Goal: Navigation & Orientation: Find specific page/section

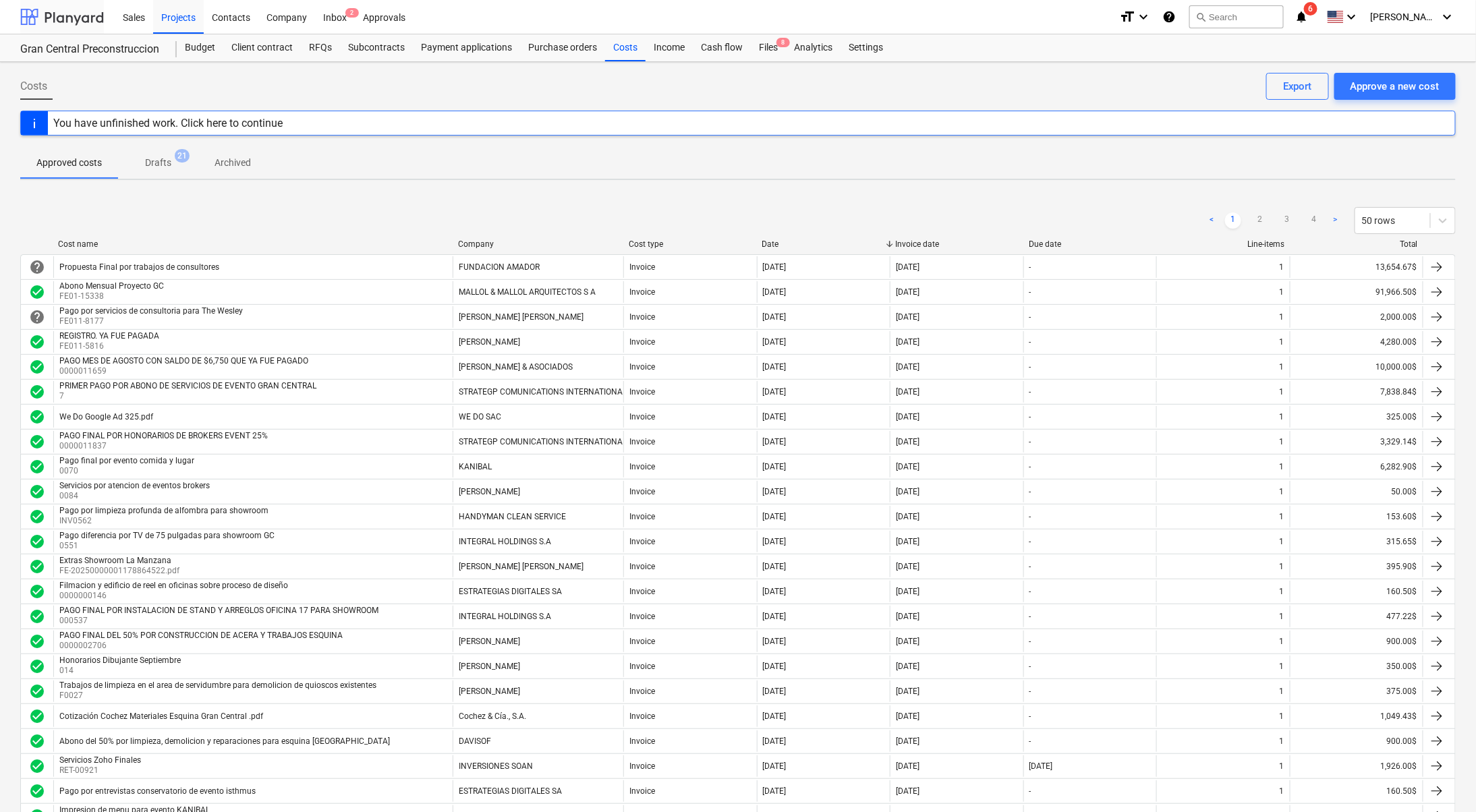
click at [76, 23] on div at bounding box center [62, 17] width 84 height 34
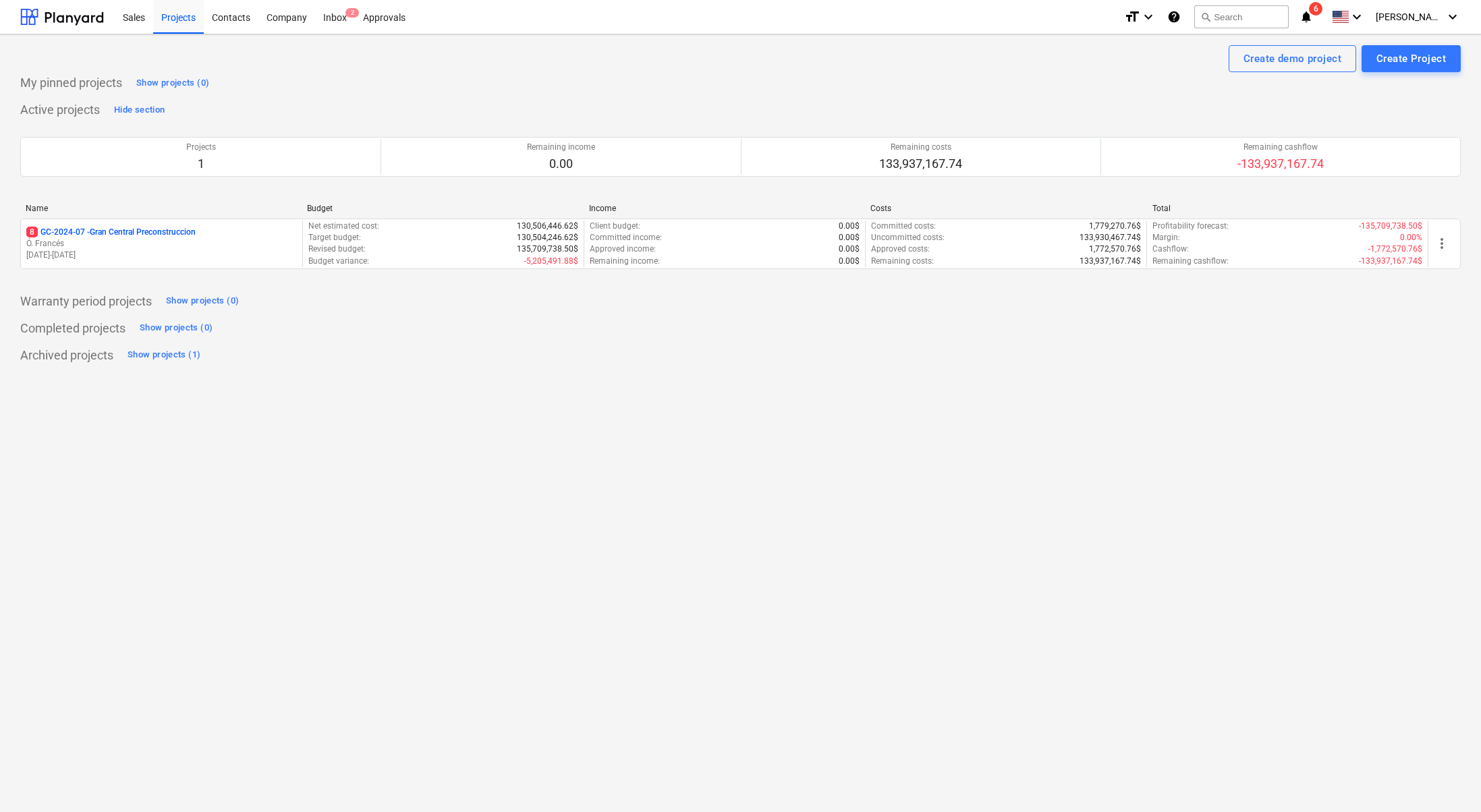
click at [1313, 16] on icon "notifications" at bounding box center [1306, 17] width 14 height 16
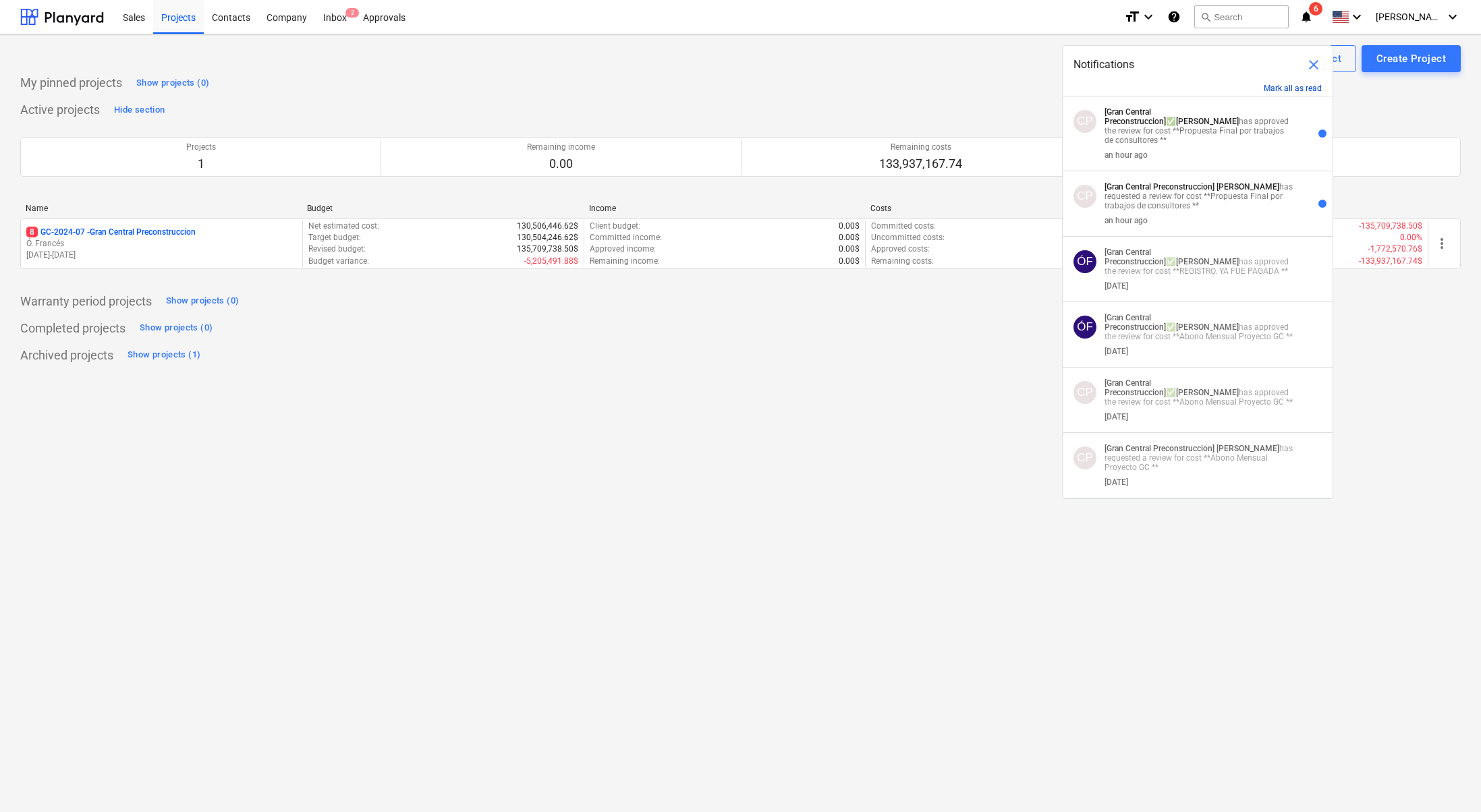
click at [1305, 89] on button "Mark all as read" at bounding box center [1293, 89] width 58 height 10
click at [1305, 87] on button "Mark all as read" at bounding box center [1293, 89] width 58 height 10
click at [1323, 61] on div "Notifications close" at bounding box center [1198, 59] width 270 height 27
click at [1314, 66] on span "close" at bounding box center [1313, 64] width 16 height 16
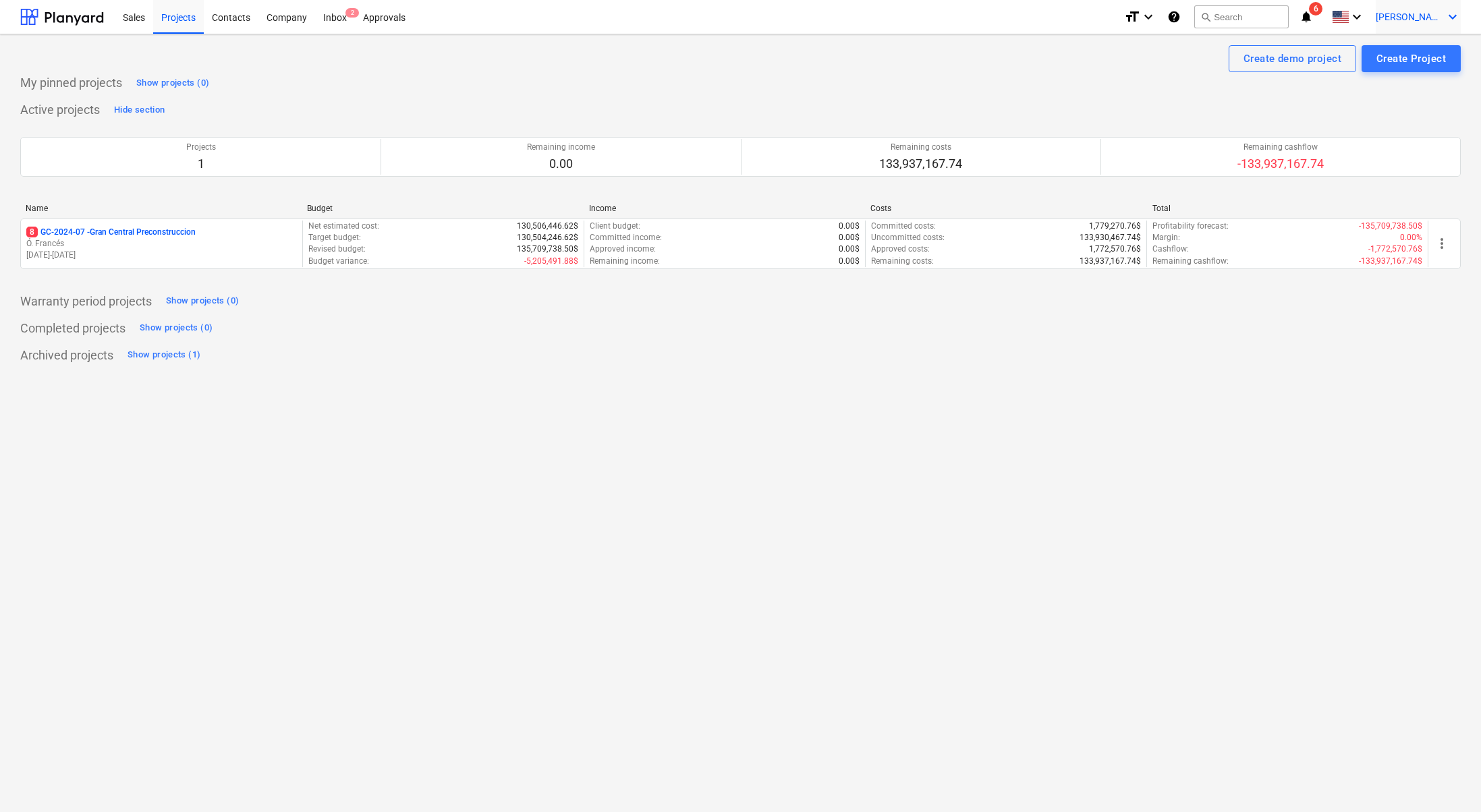
click at [1430, 12] on span "[PERSON_NAME]" at bounding box center [1410, 17] width 67 height 11
click at [344, 10] on div "Inbox 2" at bounding box center [335, 16] width 39 height 34
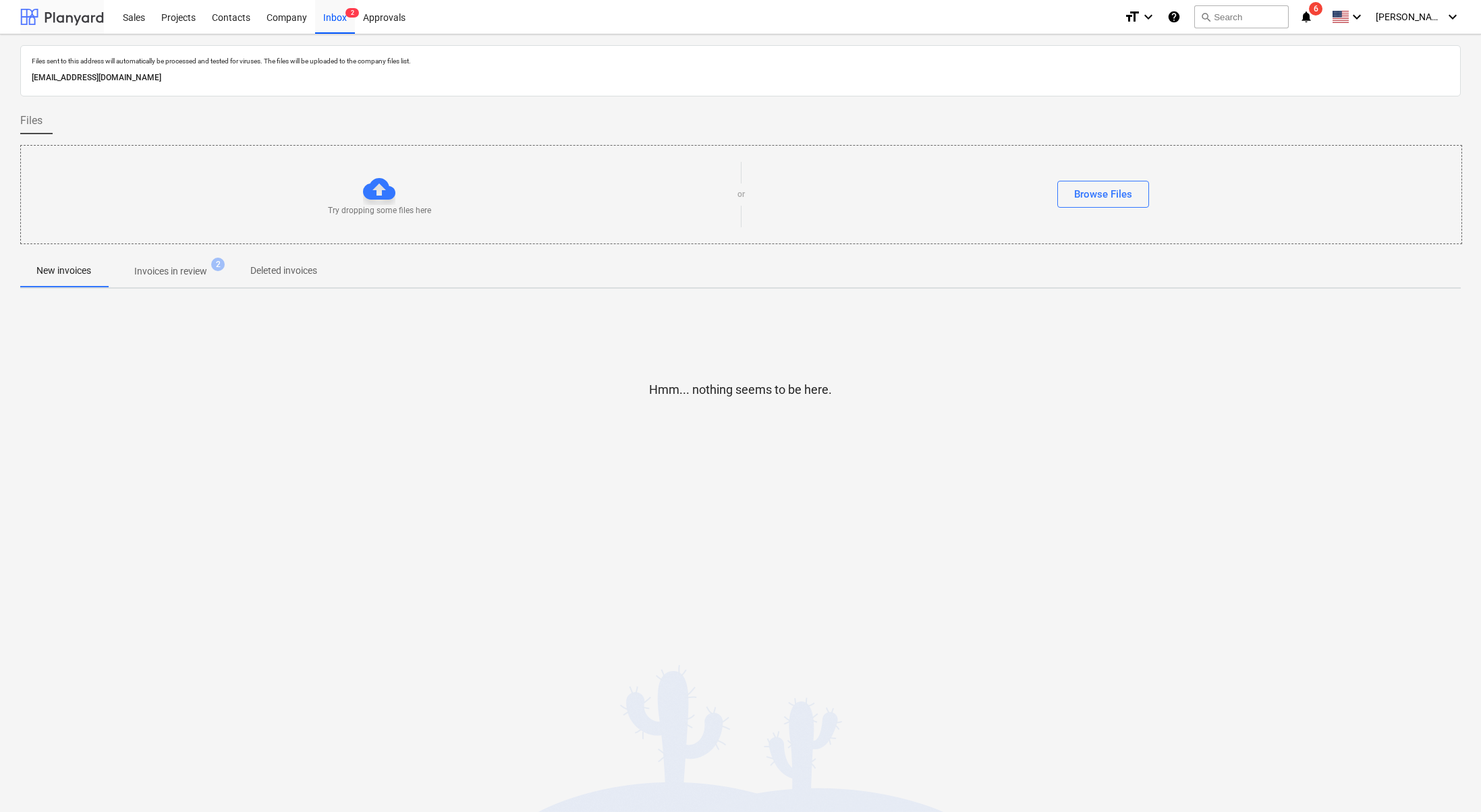
click at [28, 2] on div at bounding box center [62, 17] width 84 height 34
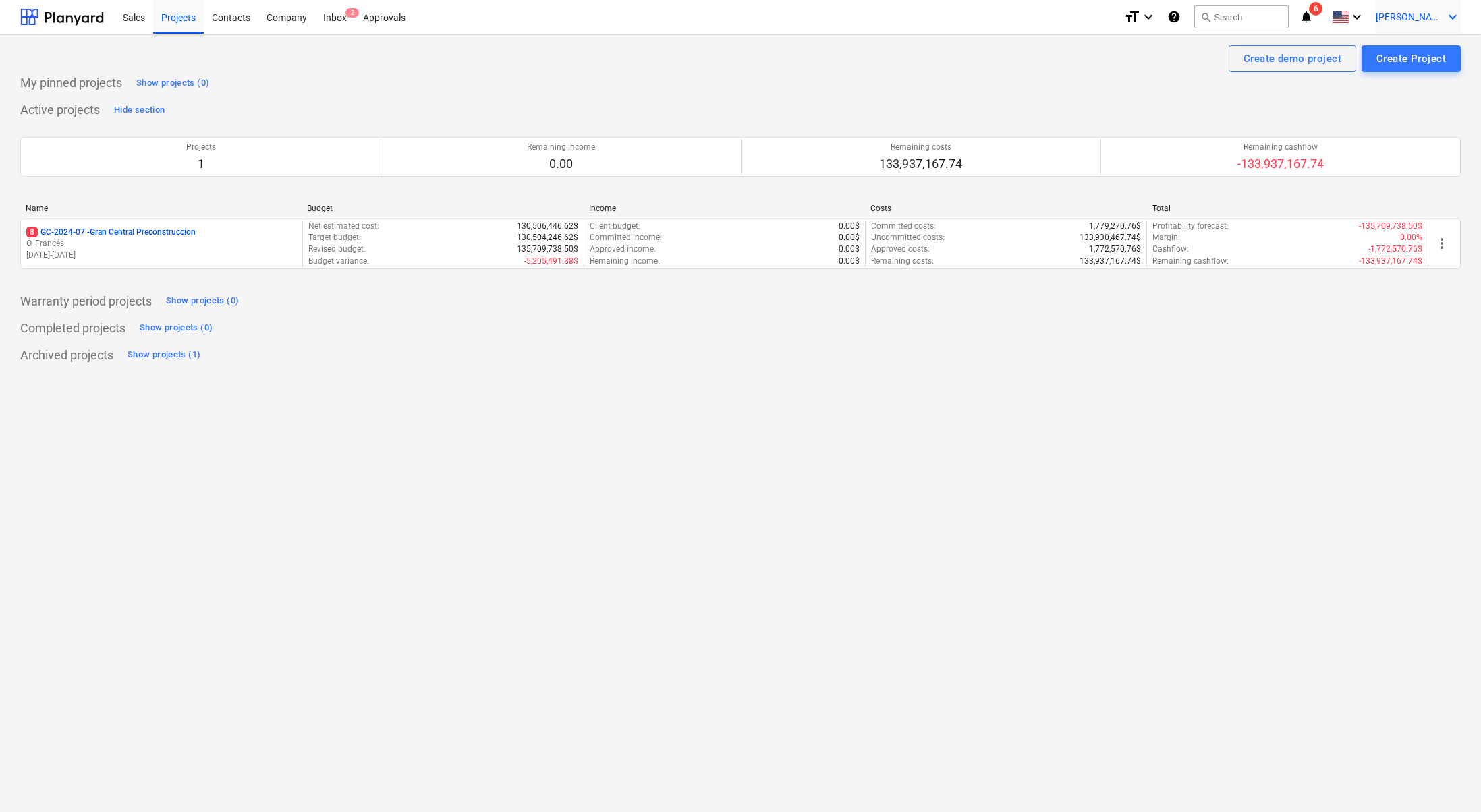
click at [1445, 12] on icon "keyboard_arrow_down" at bounding box center [1452, 17] width 16 height 16
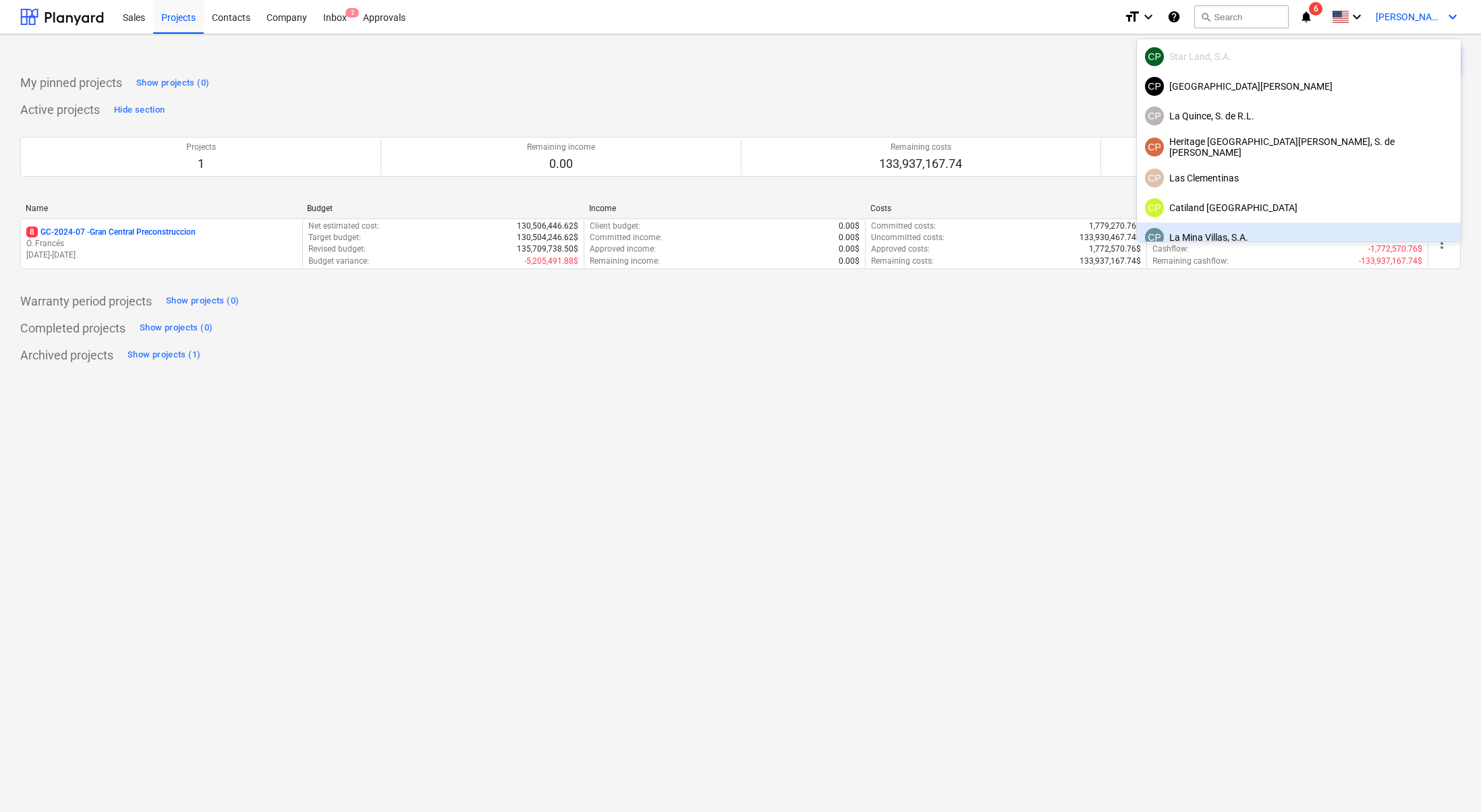
click at [758, 433] on div at bounding box center [740, 406] width 1481 height 812
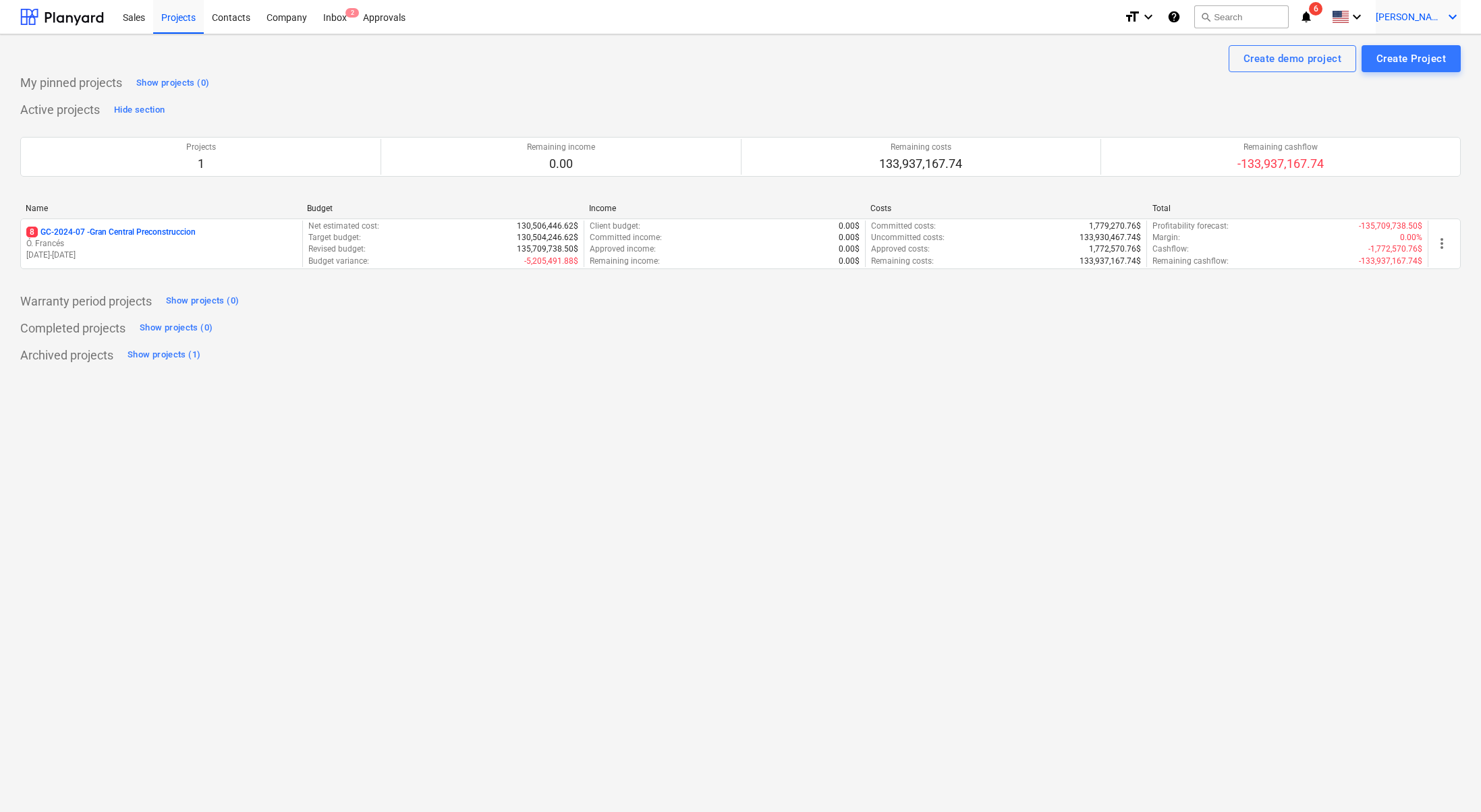
click at [1434, 18] on span "[PERSON_NAME]" at bounding box center [1410, 17] width 67 height 11
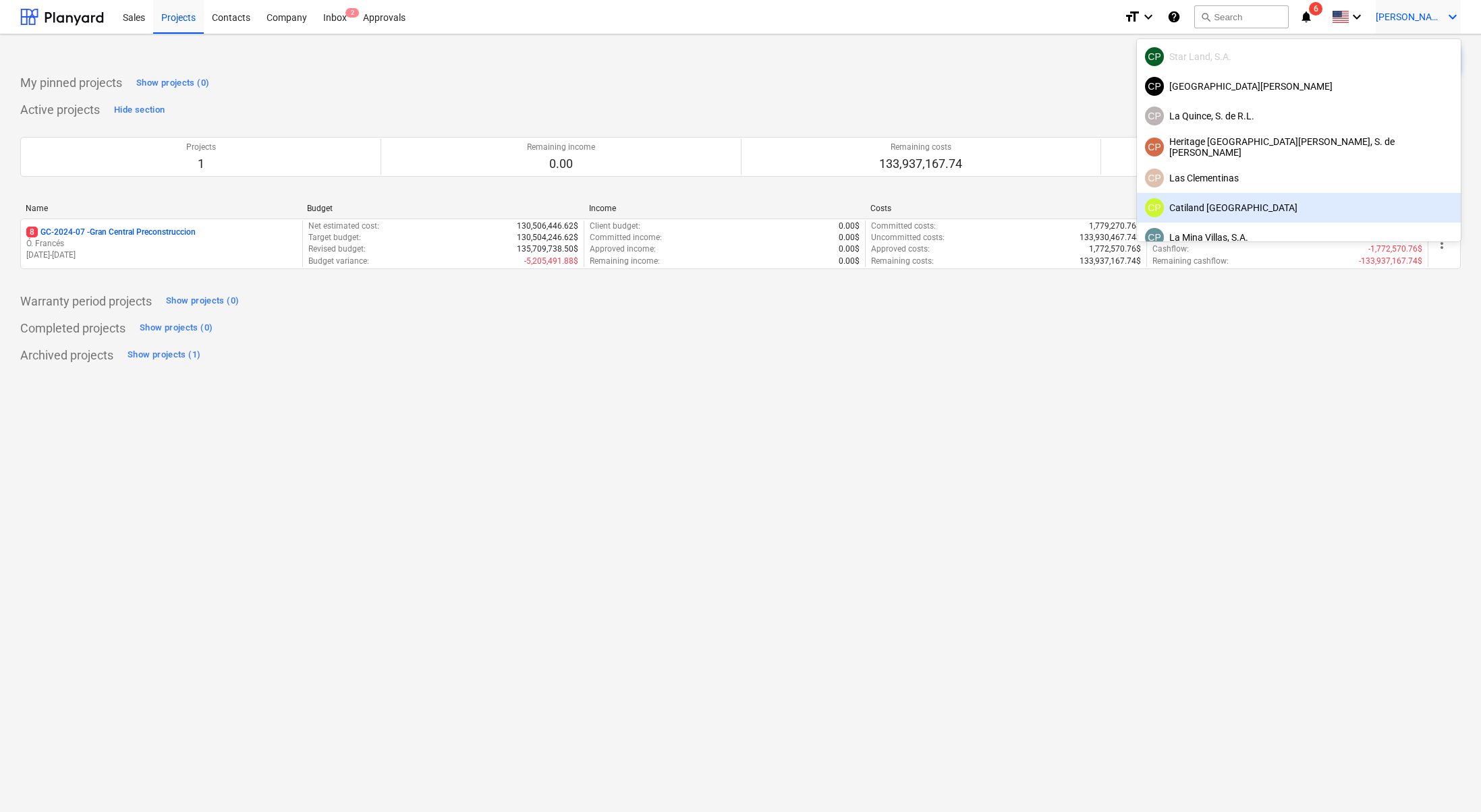
click at [1194, 296] on div at bounding box center [740, 406] width 1481 height 812
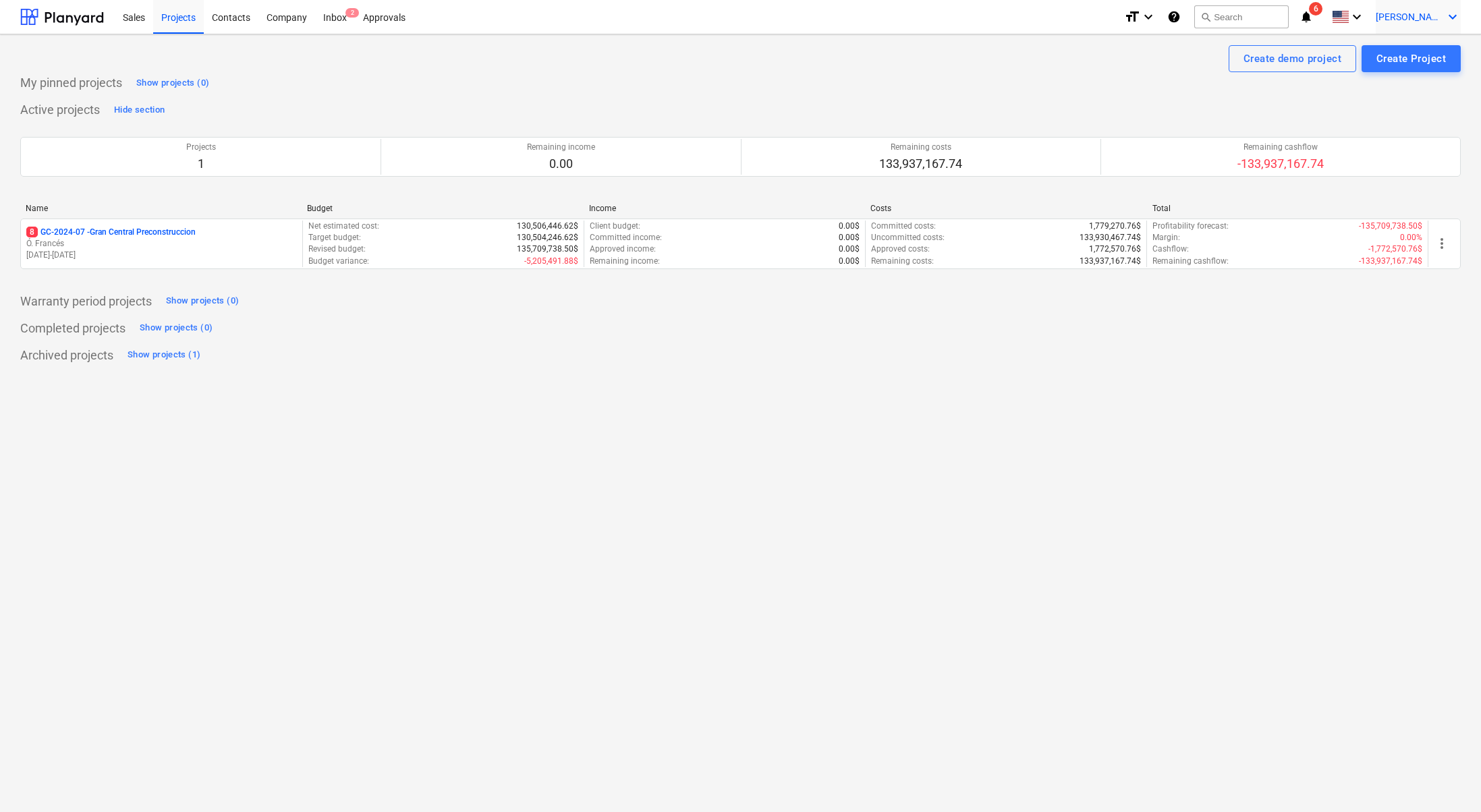
click at [1419, 18] on span "[PERSON_NAME]" at bounding box center [1410, 17] width 67 height 11
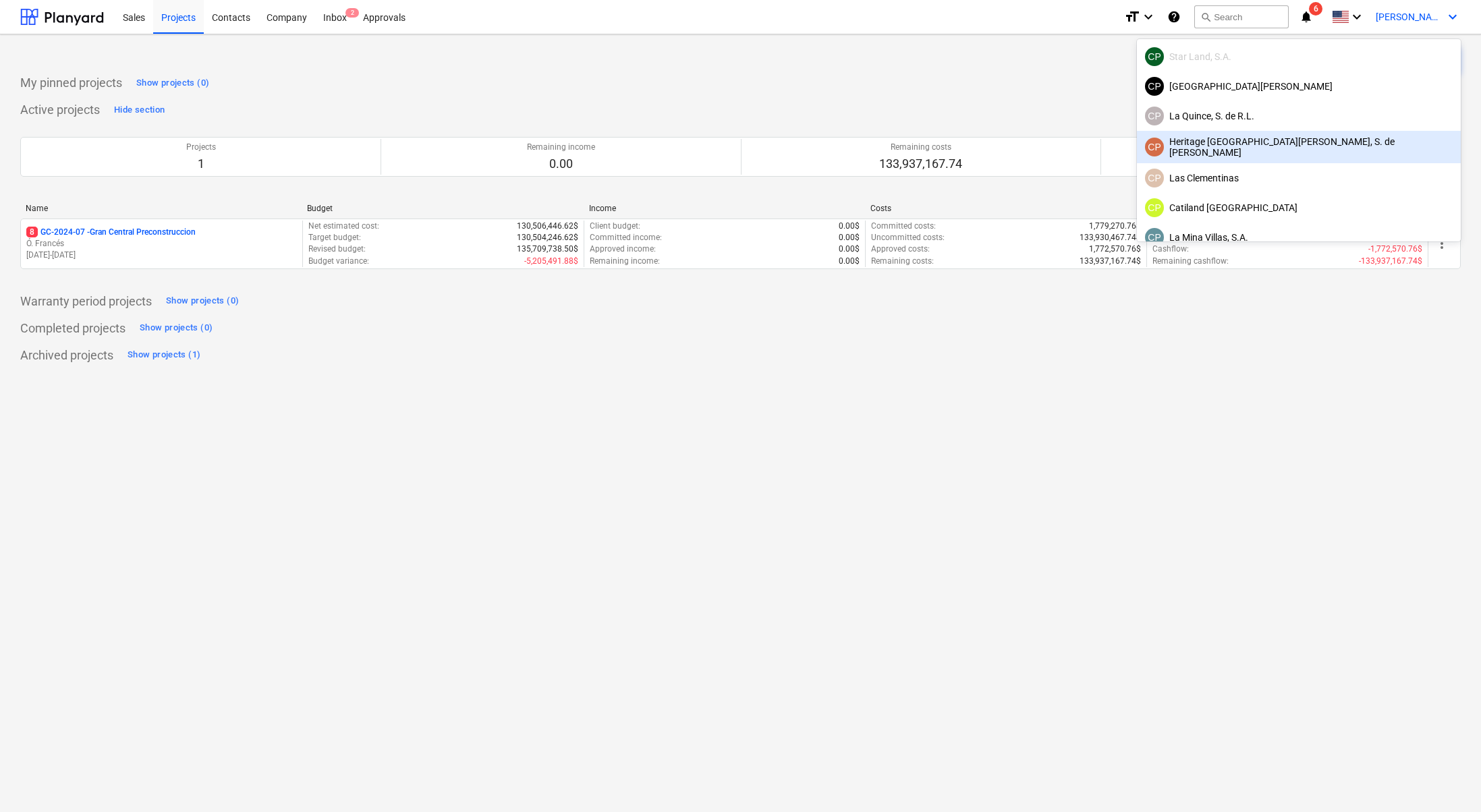
click at [1115, 279] on div at bounding box center [740, 406] width 1481 height 812
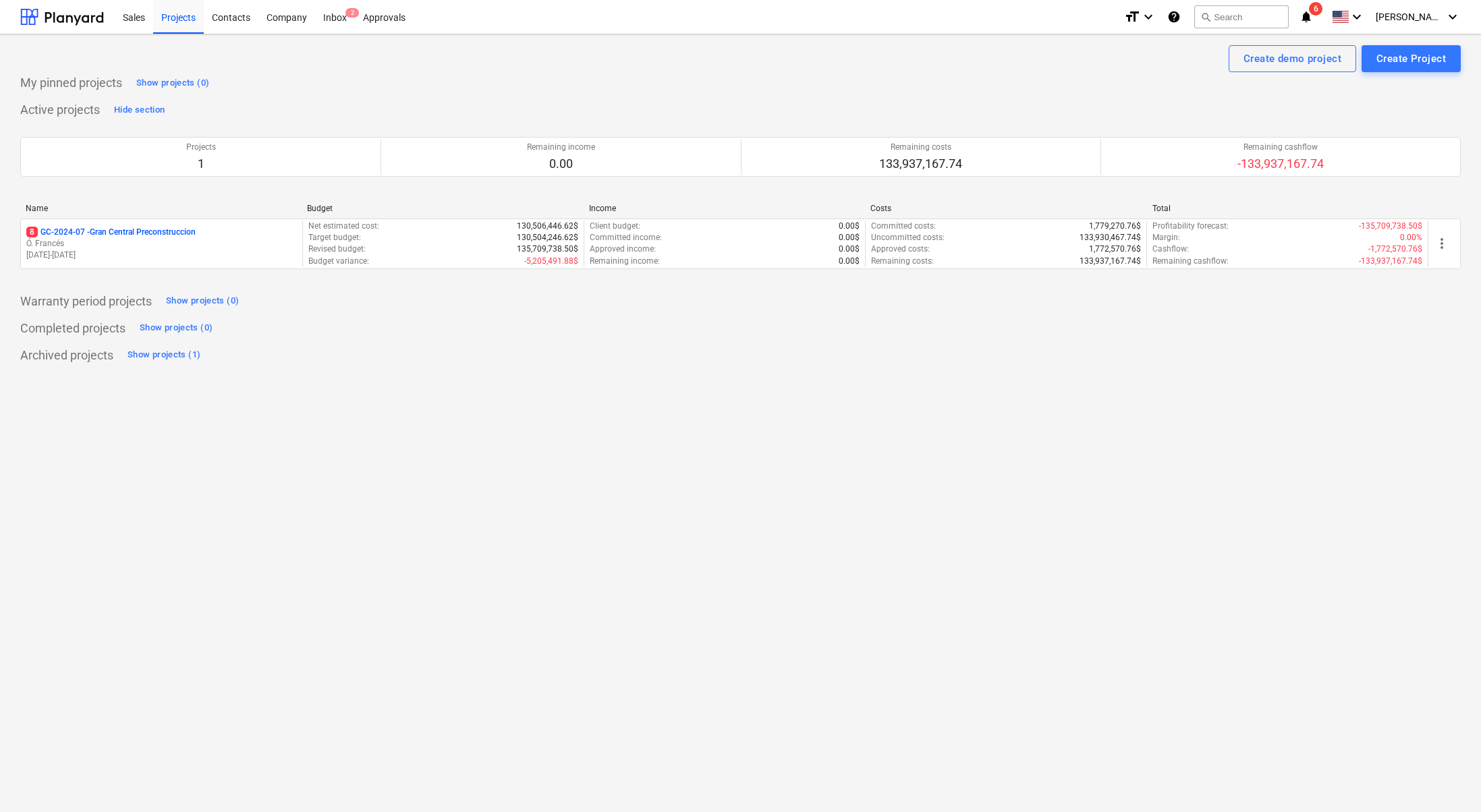
click at [1313, 14] on icon "notifications" at bounding box center [1306, 17] width 14 height 16
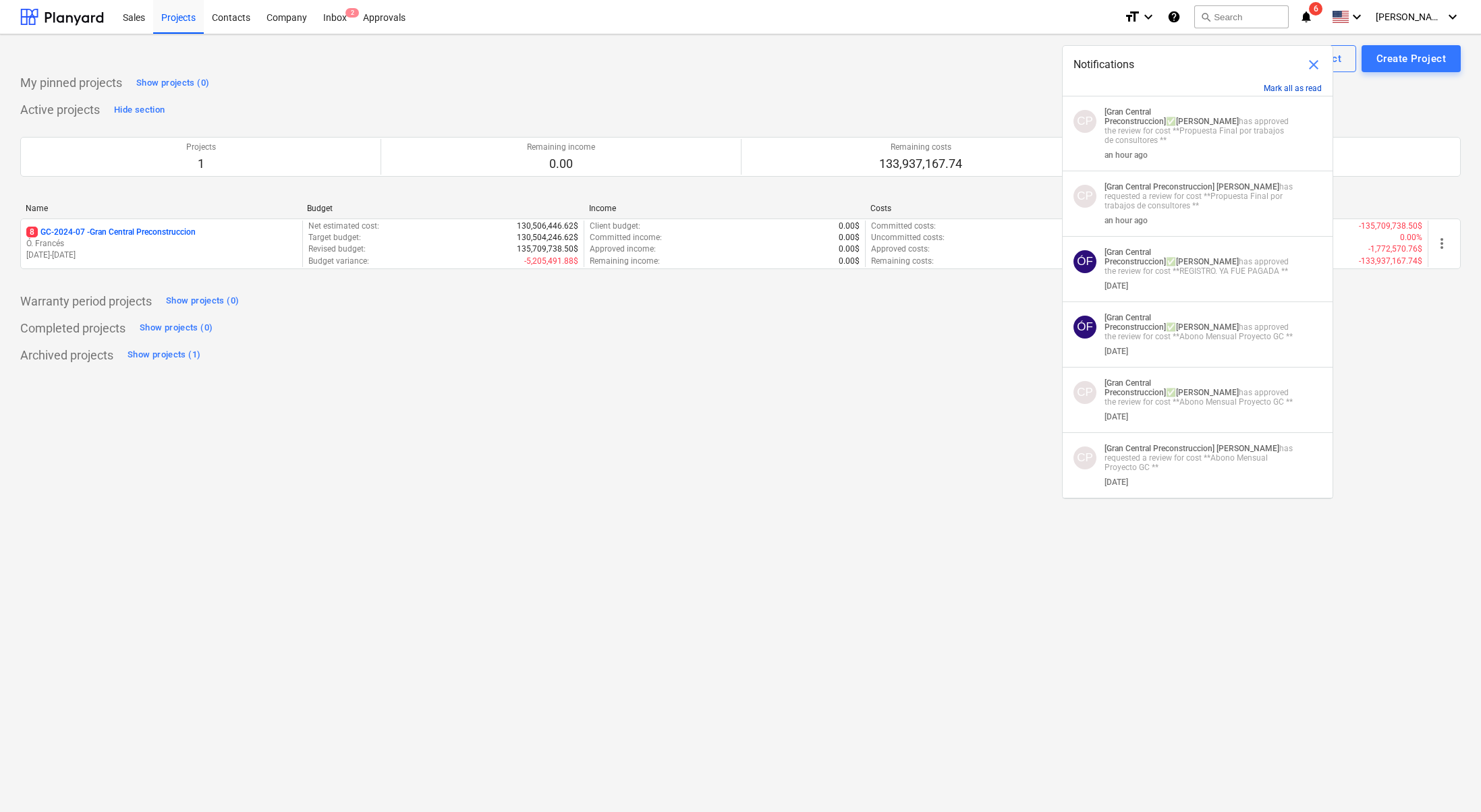
click at [1295, 91] on button "Mark all as read" at bounding box center [1293, 89] width 58 height 10
click at [72, 17] on div at bounding box center [62, 17] width 84 height 34
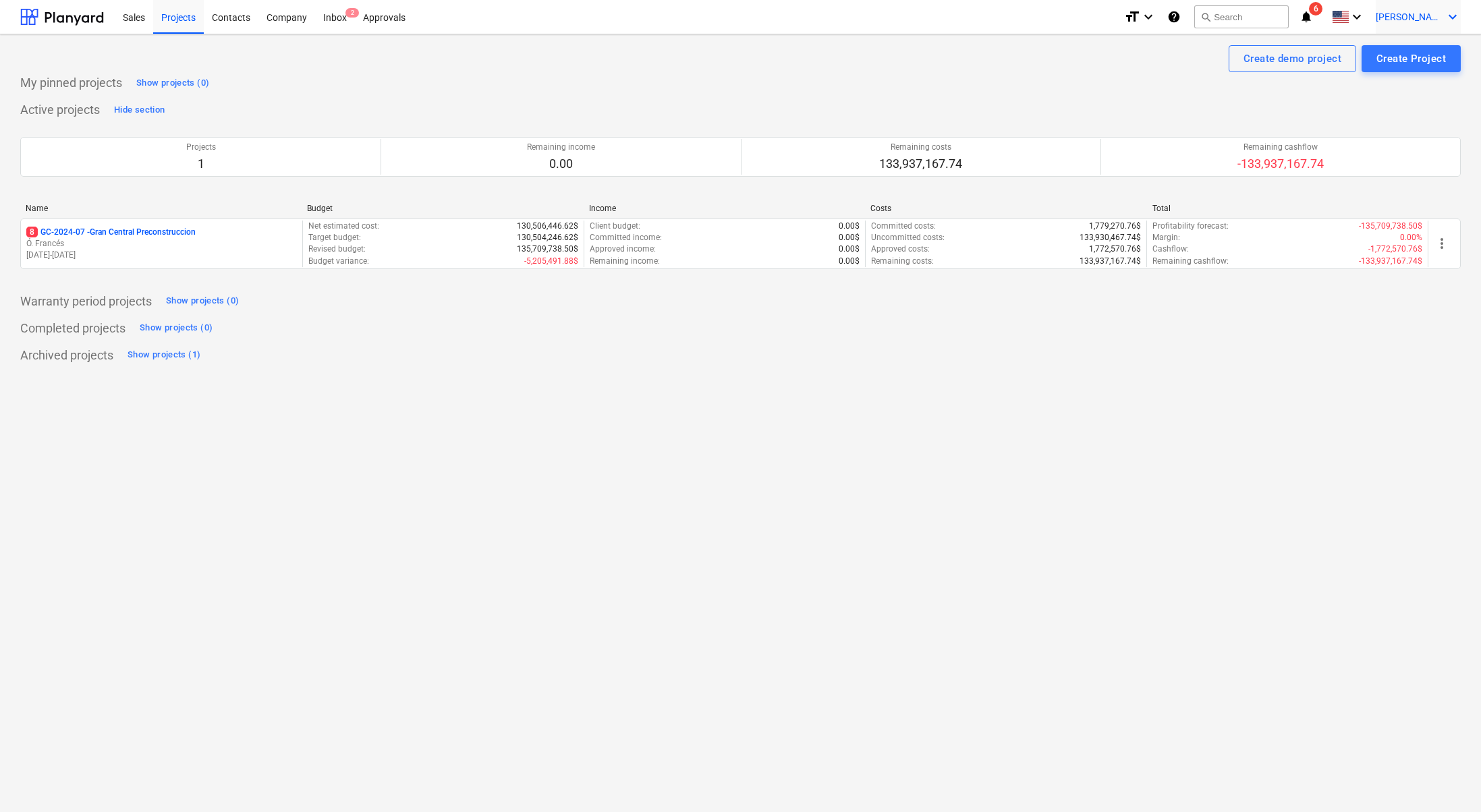
click at [1423, 12] on span "[PERSON_NAME]" at bounding box center [1410, 17] width 67 height 11
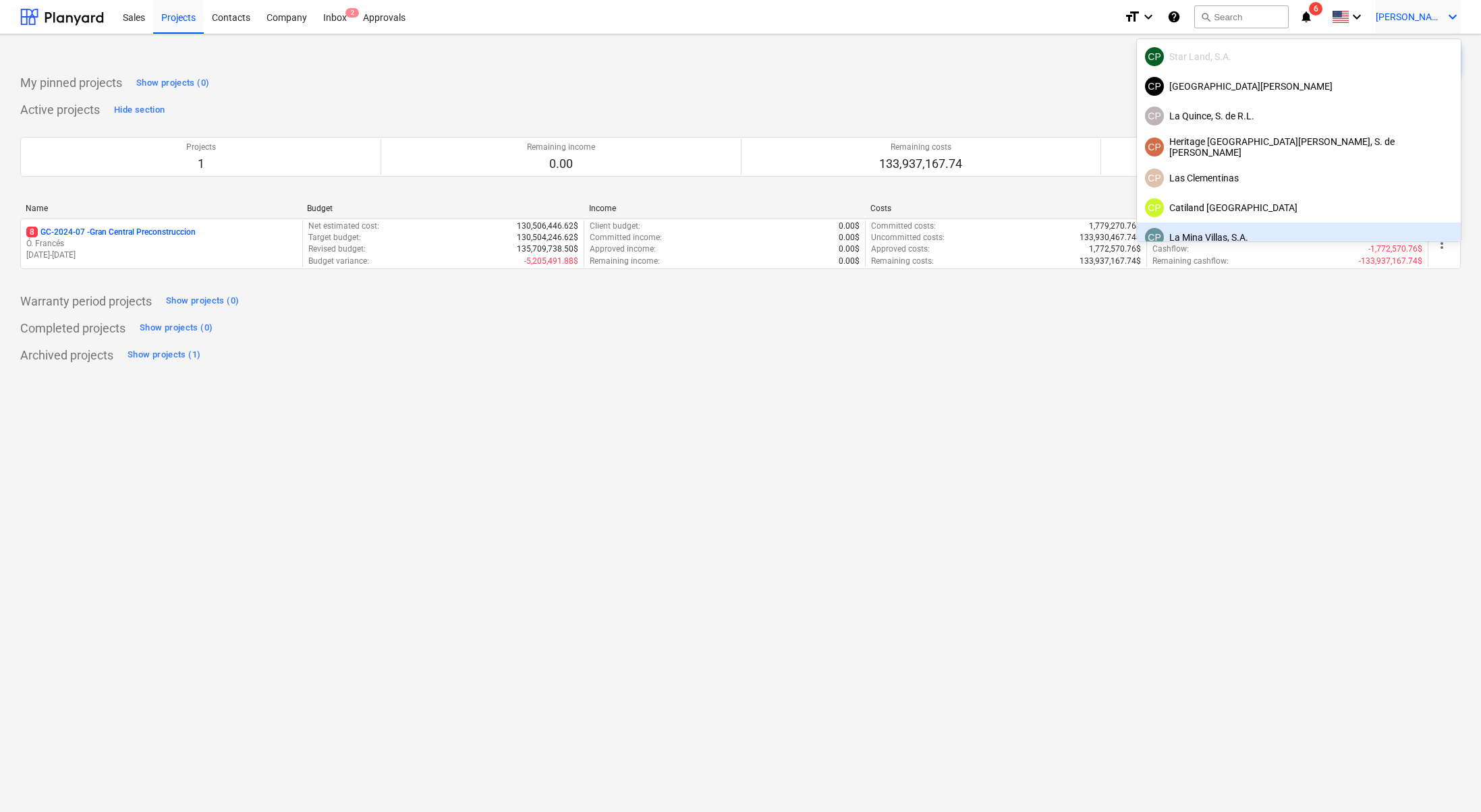
click at [1337, 314] on div at bounding box center [740, 406] width 1481 height 812
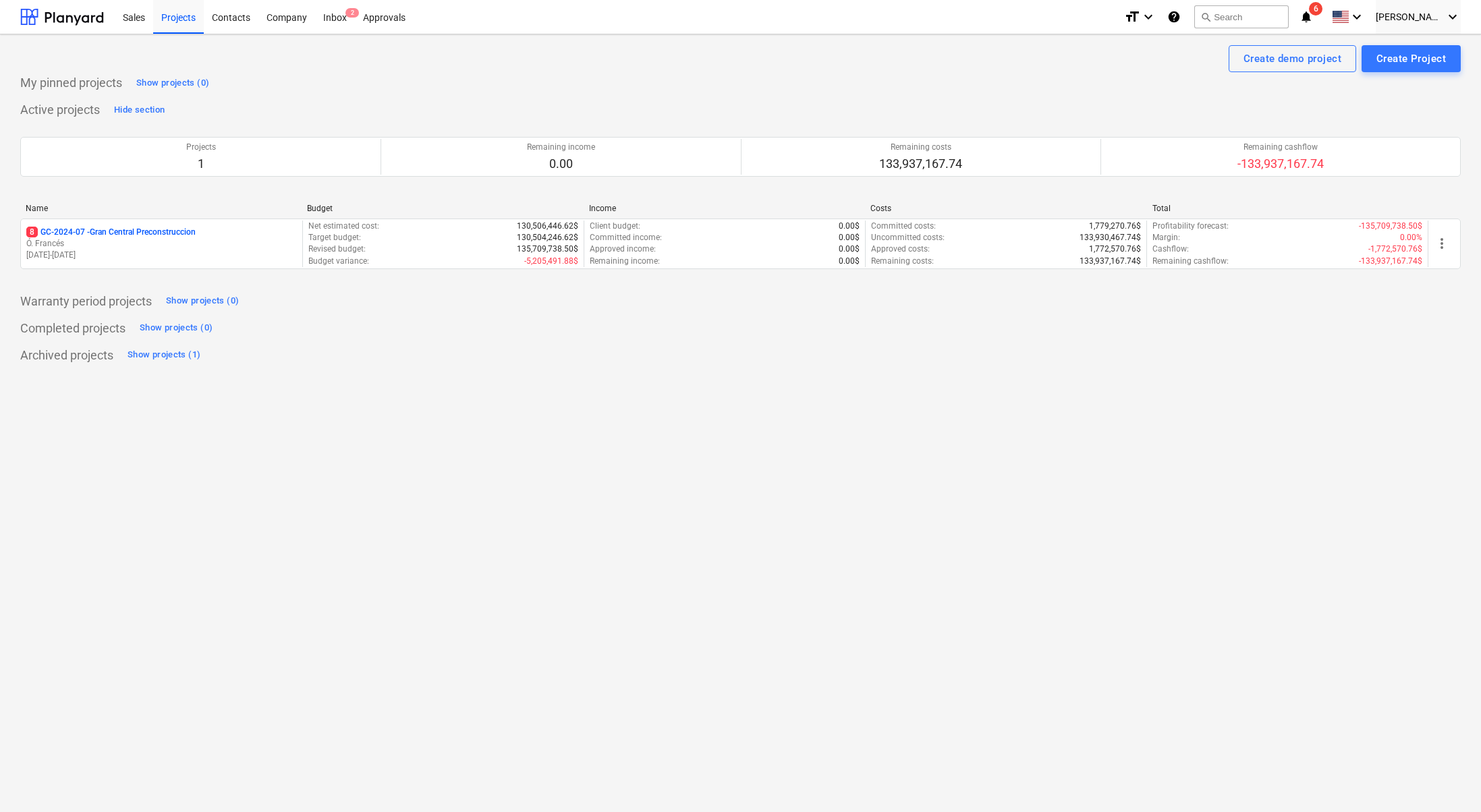
click at [1313, 18] on icon "notifications" at bounding box center [1306, 17] width 14 height 16
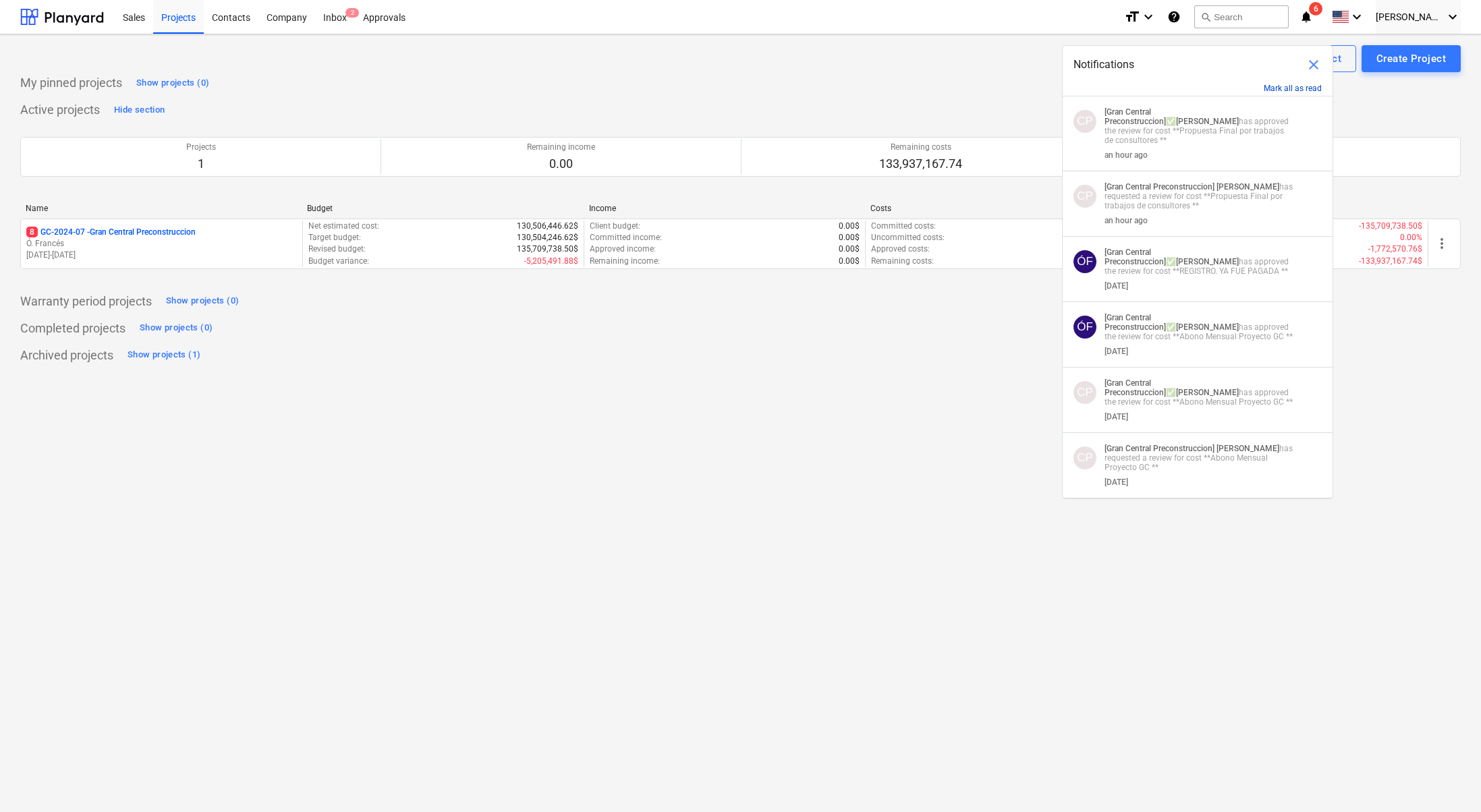
click at [1302, 85] on button "Mark all as read" at bounding box center [1293, 89] width 58 height 10
click at [1297, 86] on button "Mark all as read" at bounding box center [1293, 89] width 58 height 10
click at [1318, 62] on span "close" at bounding box center [1313, 64] width 16 height 16
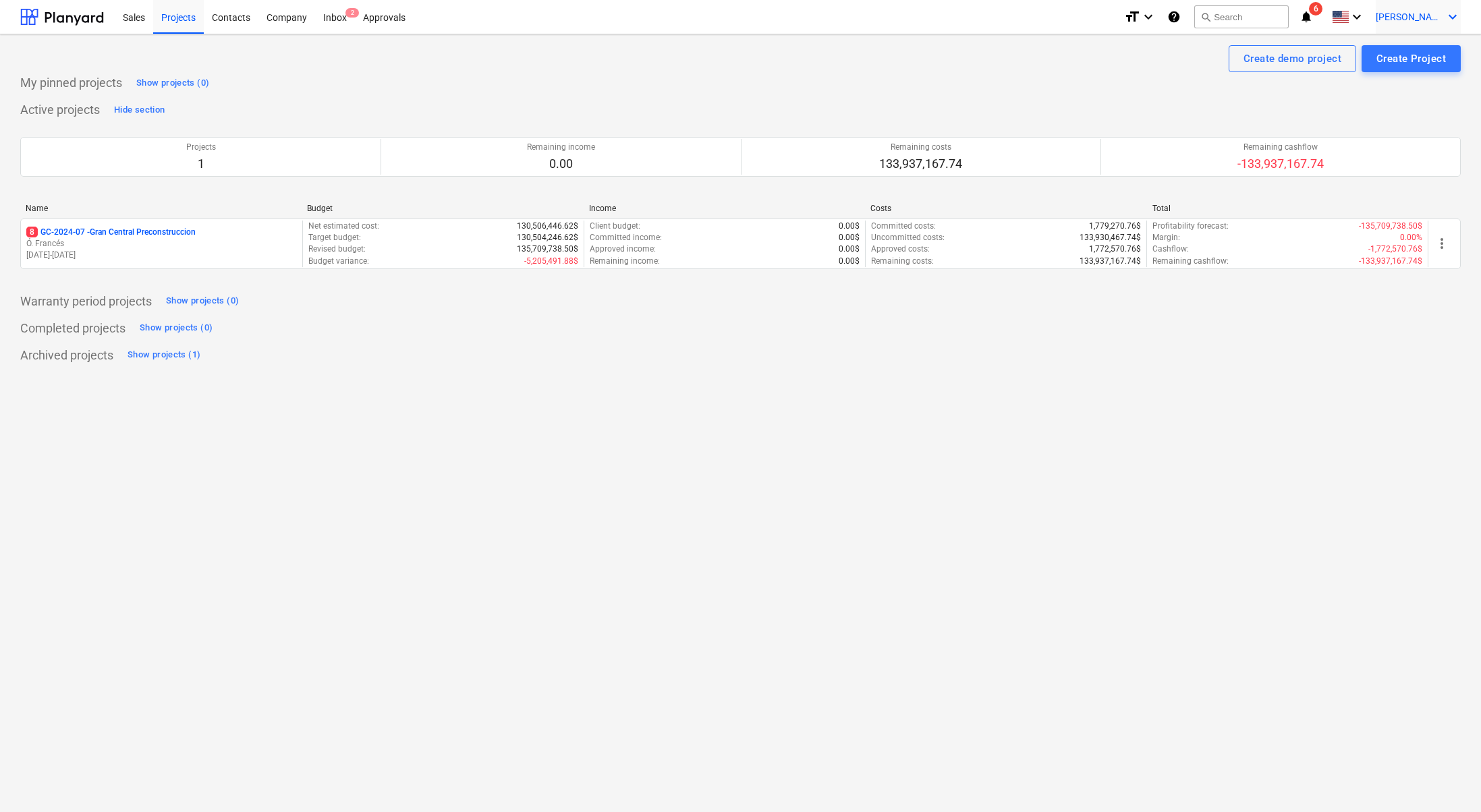
click at [1443, 20] on span "[PERSON_NAME]" at bounding box center [1410, 17] width 67 height 11
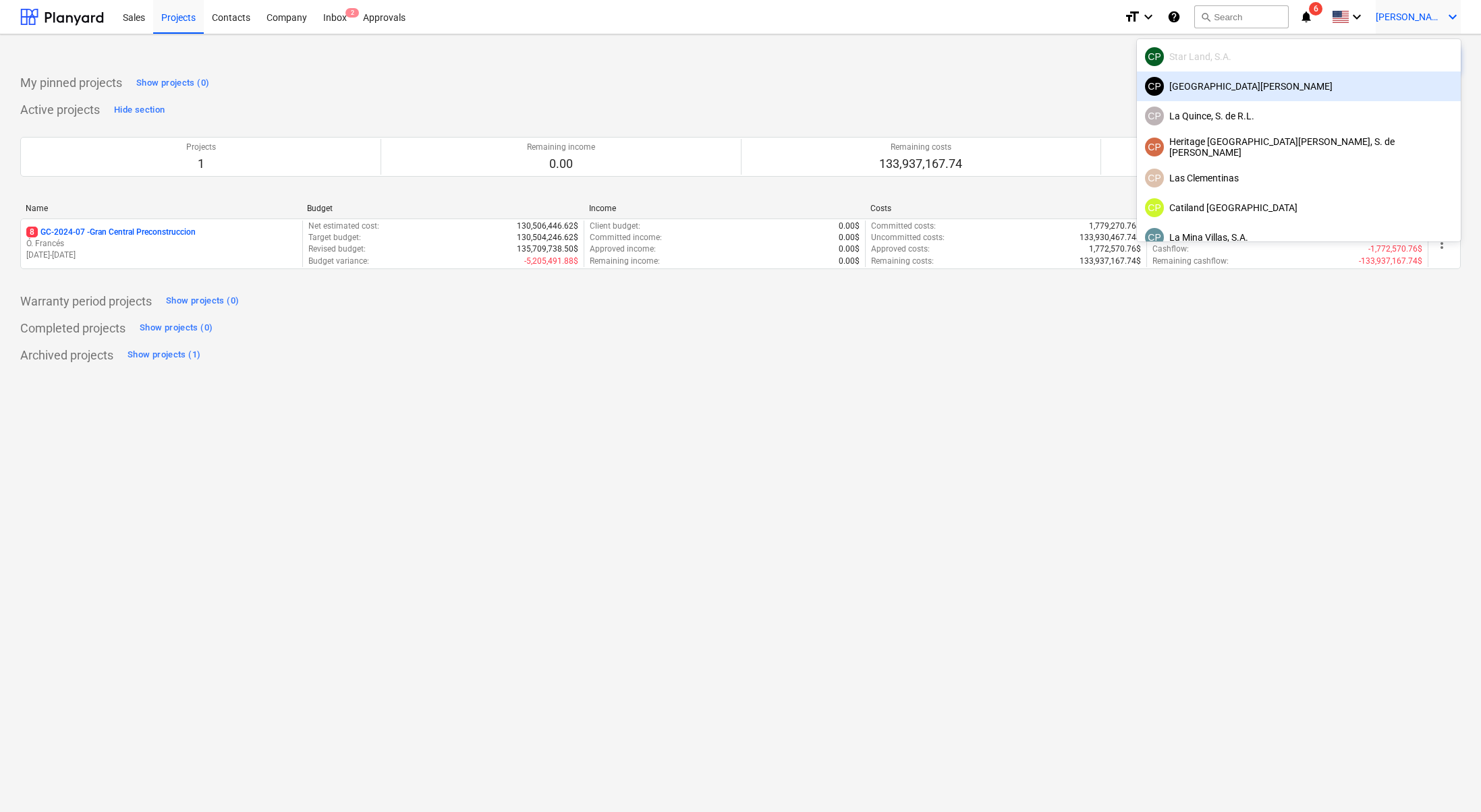
click at [1397, 76] on div "CP Hotel Chu, S.A." at bounding box center [1299, 87] width 324 height 30
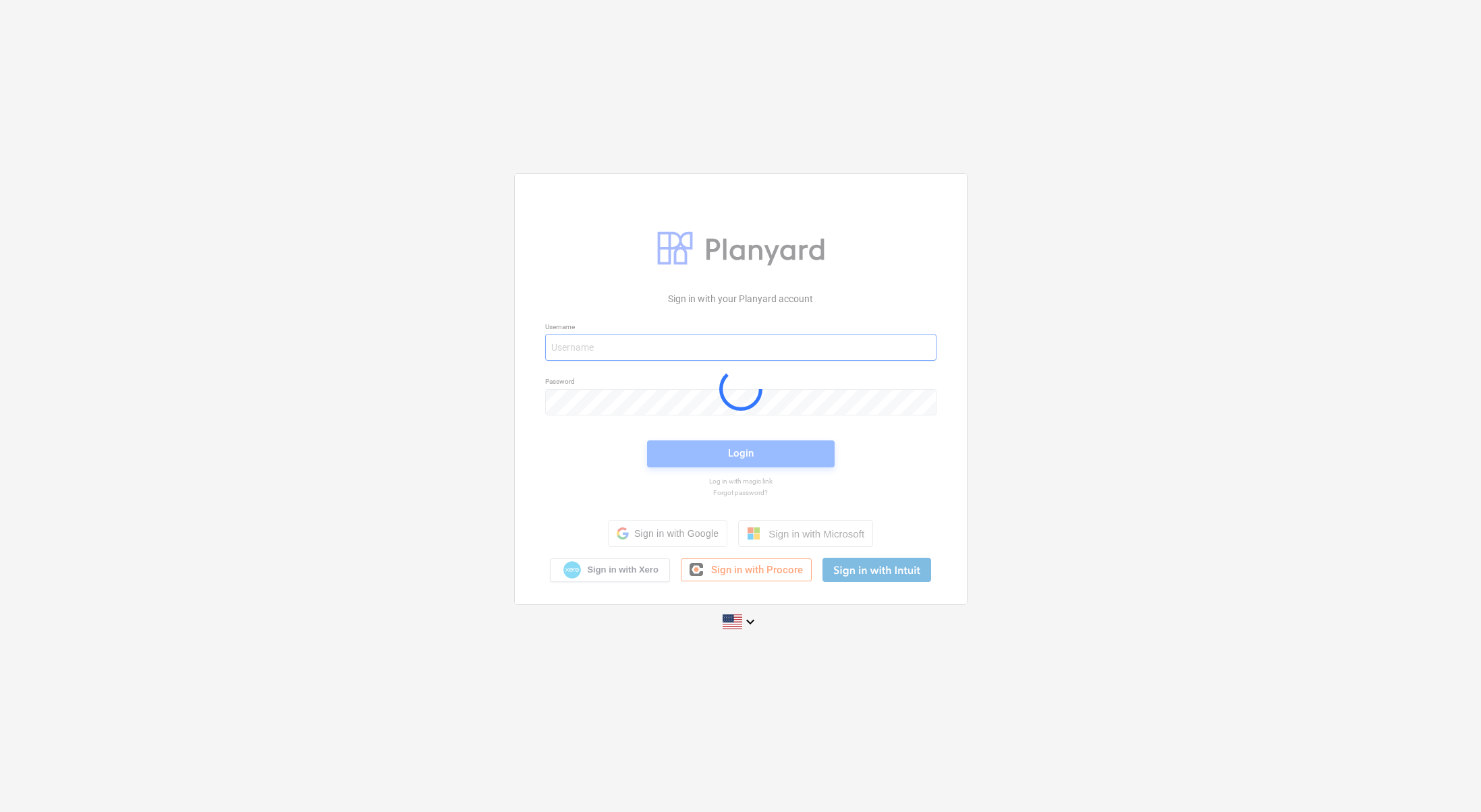
type input "claudia+hsd@conservatoriosa.com"
